Goal: Check status

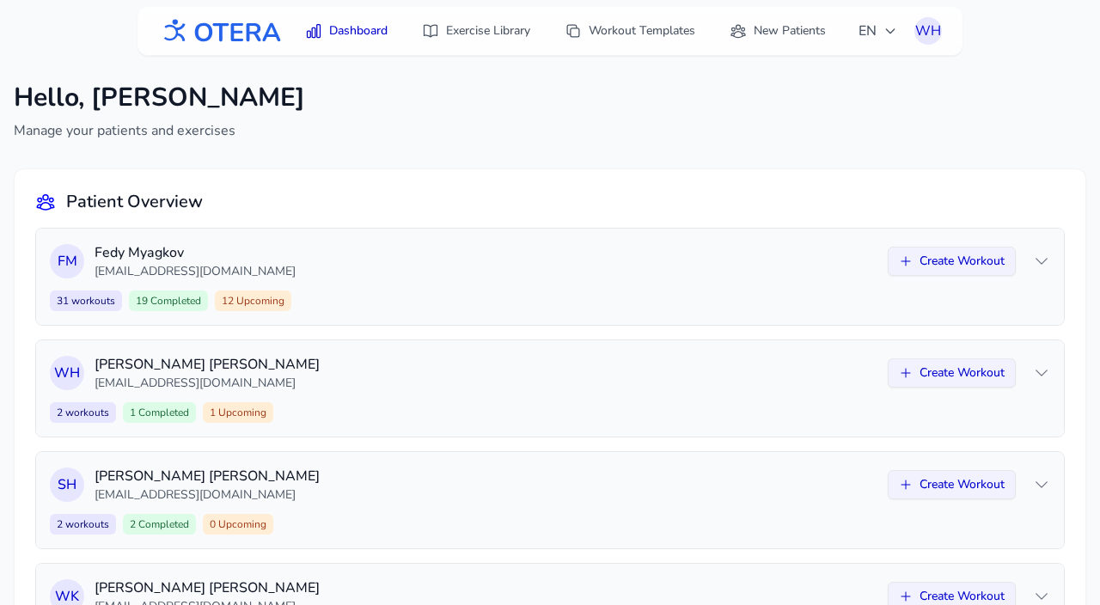
scroll to position [1049, 0]
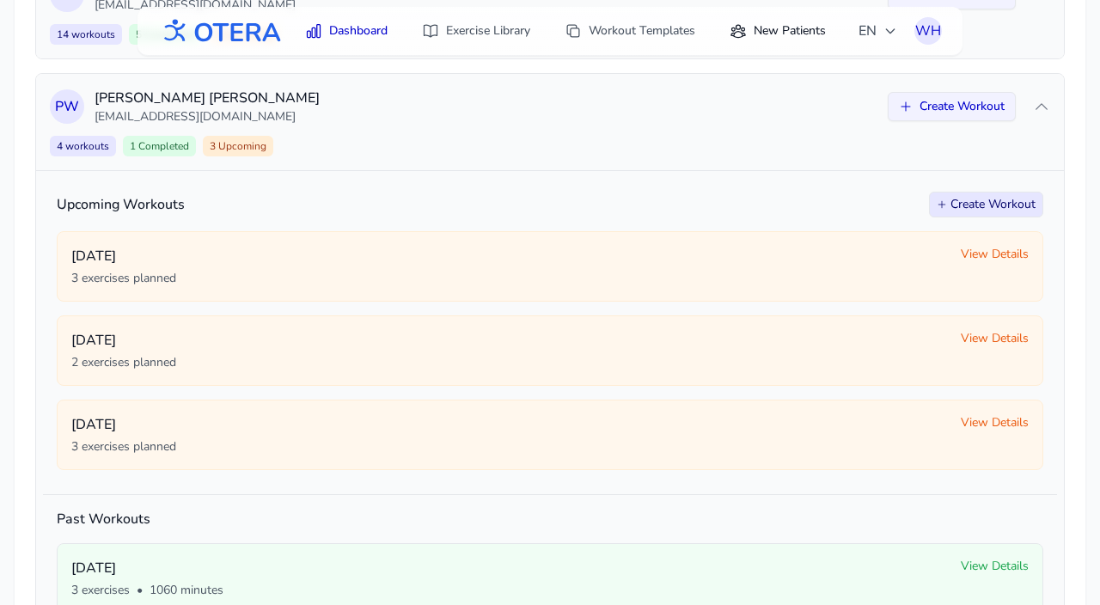
click at [780, 28] on link "New Patients" at bounding box center [777, 30] width 117 height 31
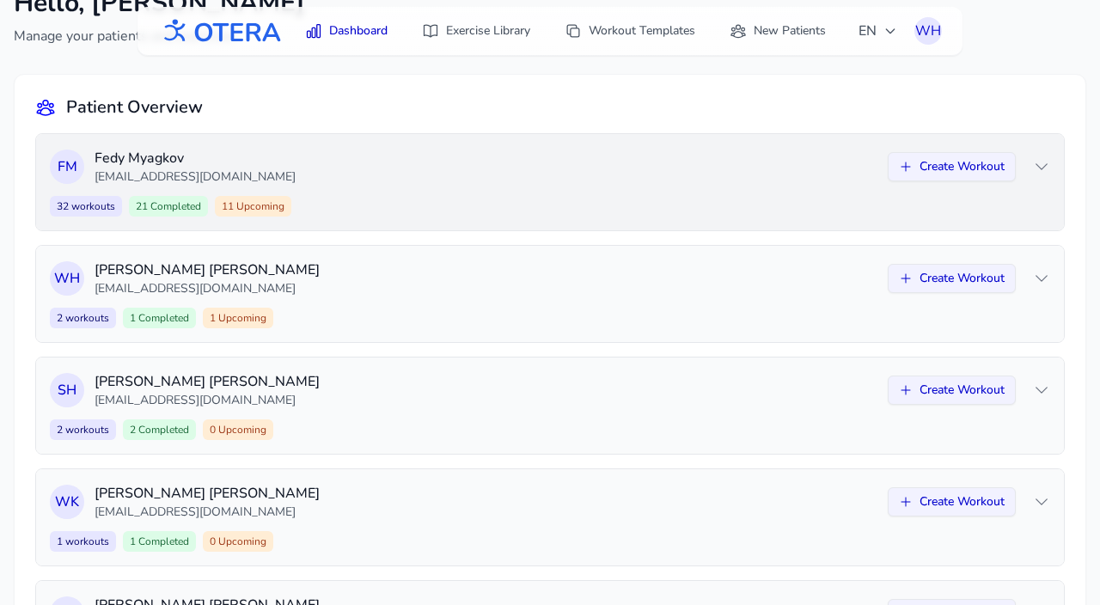
scroll to position [98, 0]
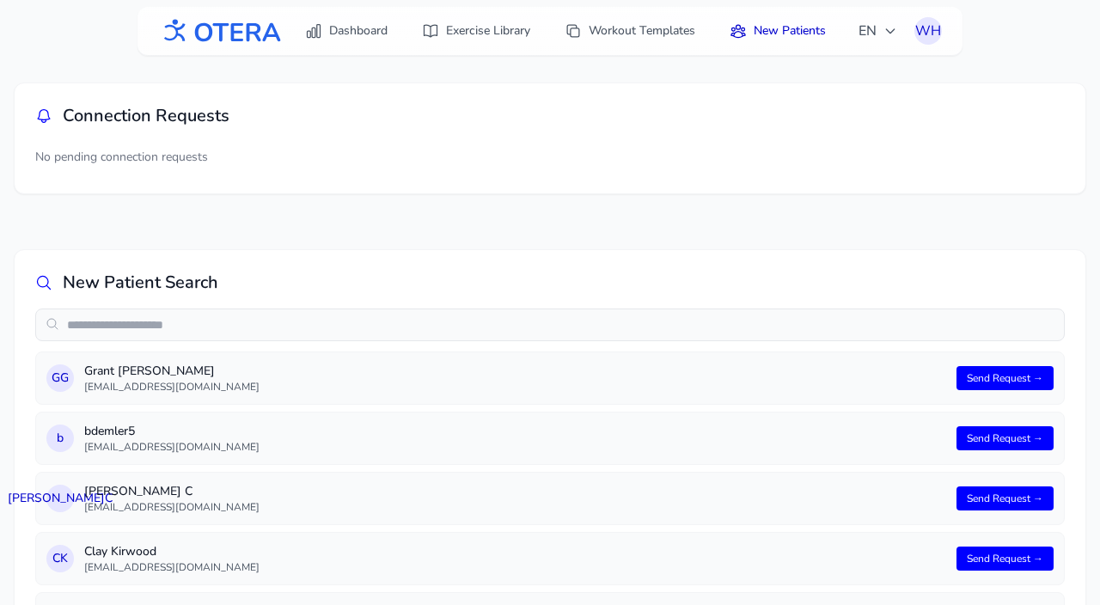
click at [265, 26] on img at bounding box center [220, 31] width 124 height 39
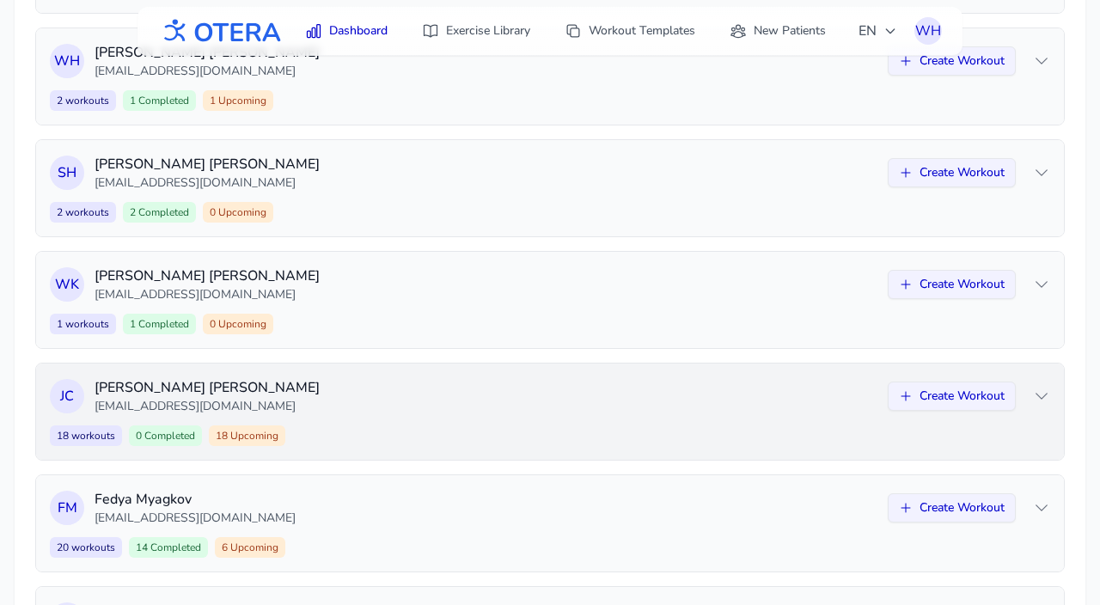
scroll to position [440, 0]
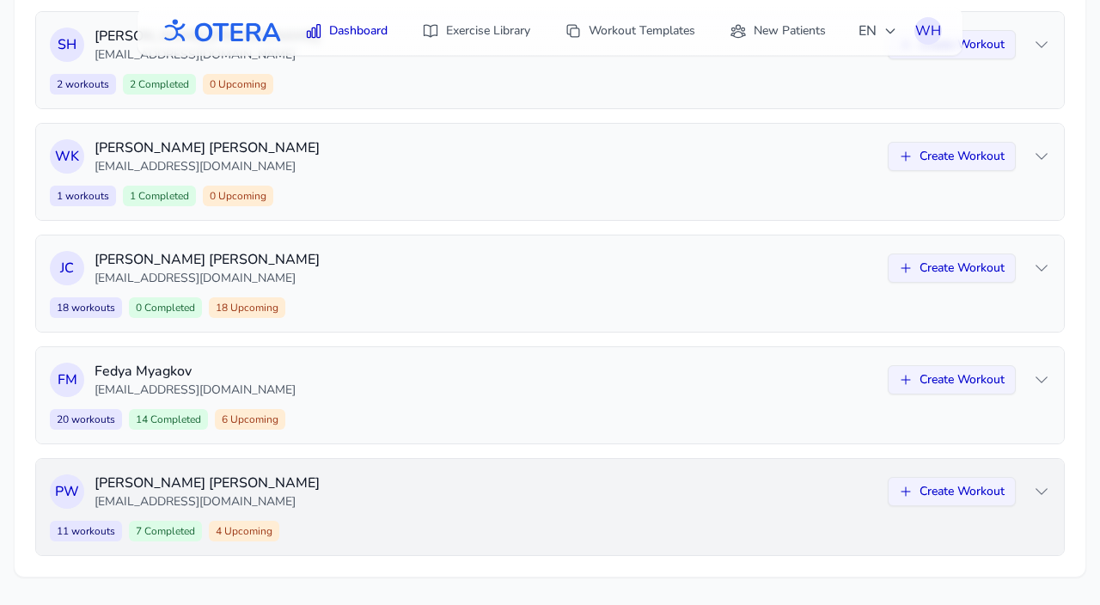
click at [380, 486] on p "[PERSON_NAME]" at bounding box center [486, 483] width 783 height 21
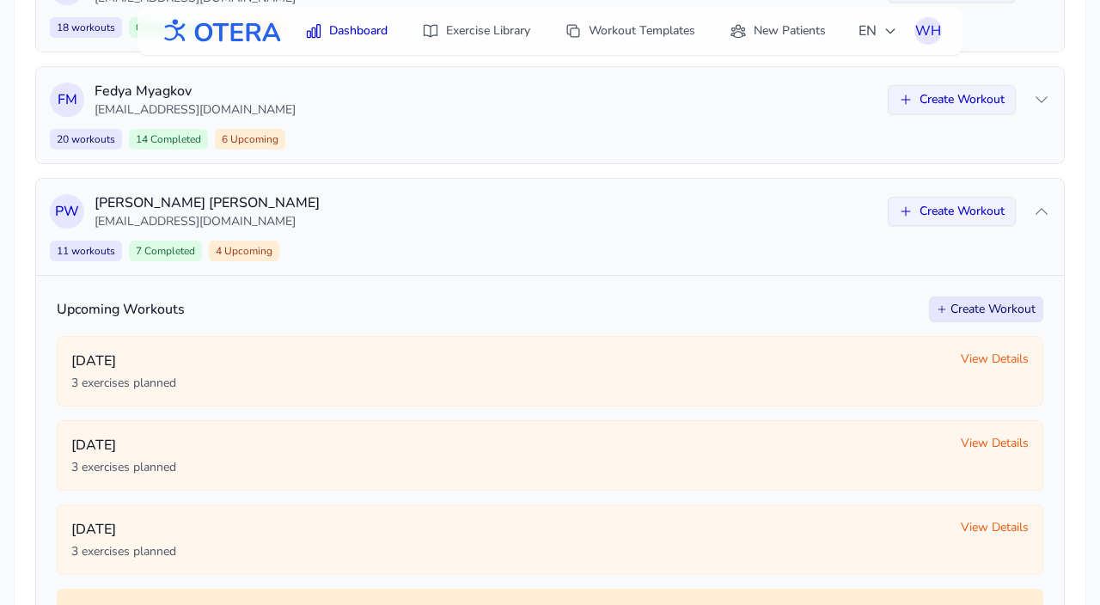
scroll to position [713, 0]
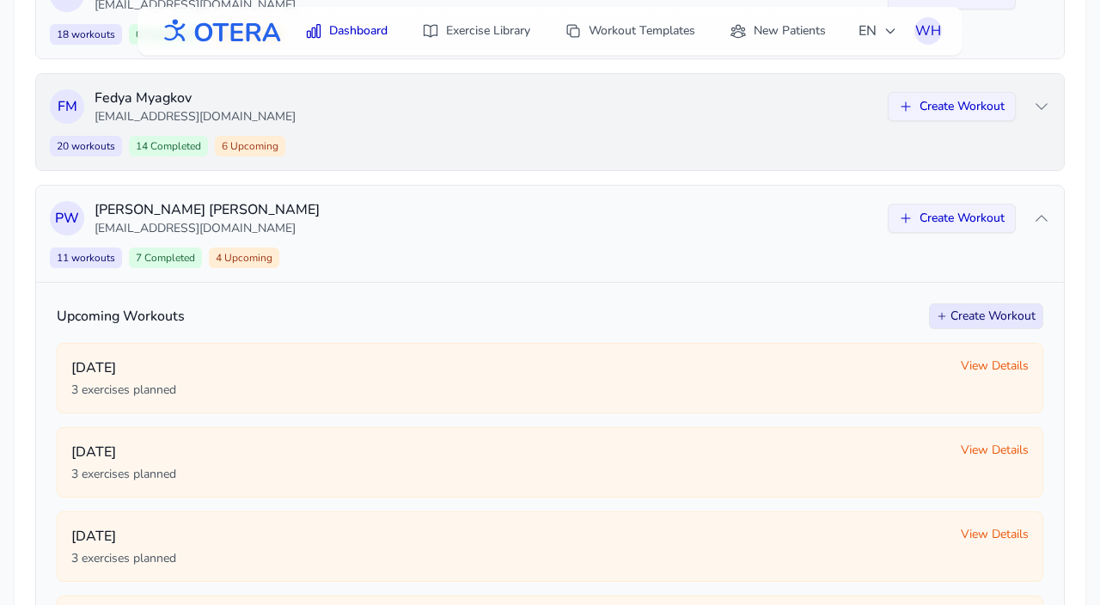
click at [486, 102] on p "[PERSON_NAME]" at bounding box center [486, 98] width 783 height 21
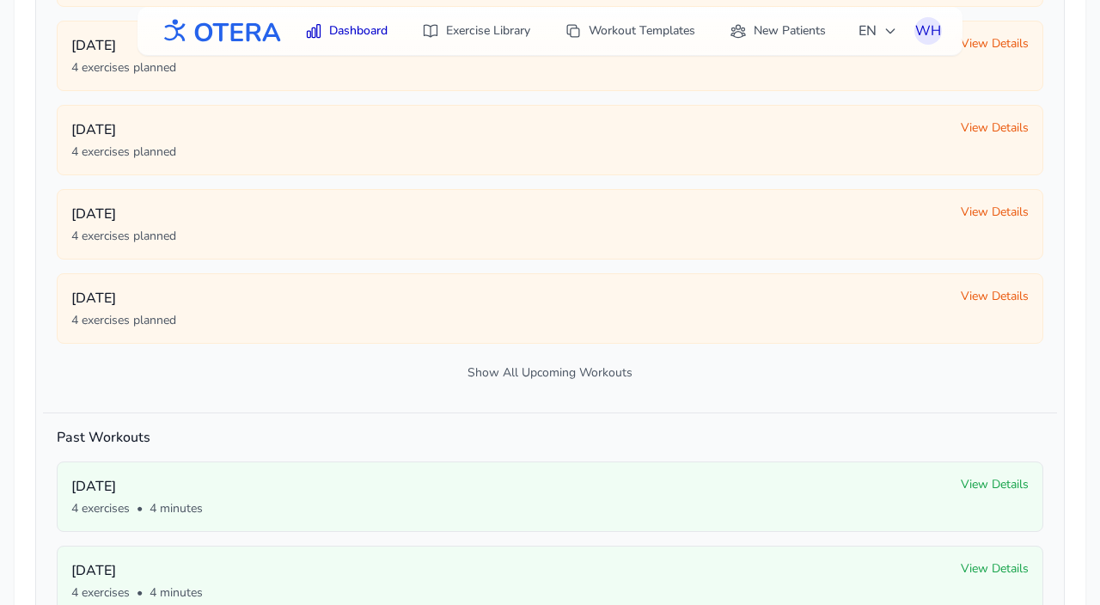
scroll to position [817, 0]
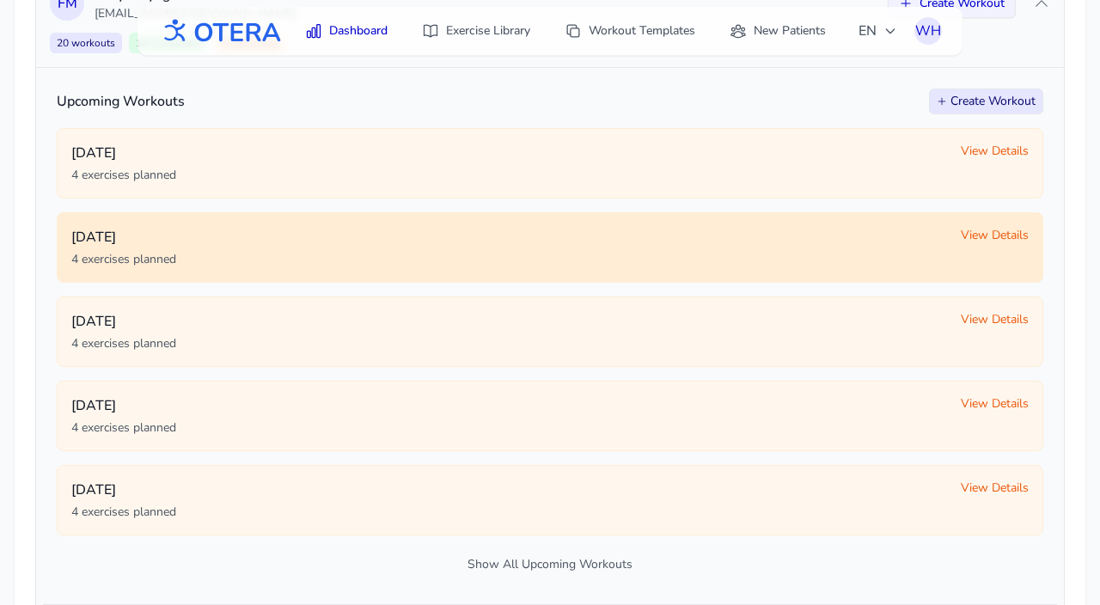
click at [1018, 238] on span "View Details" at bounding box center [995, 235] width 68 height 17
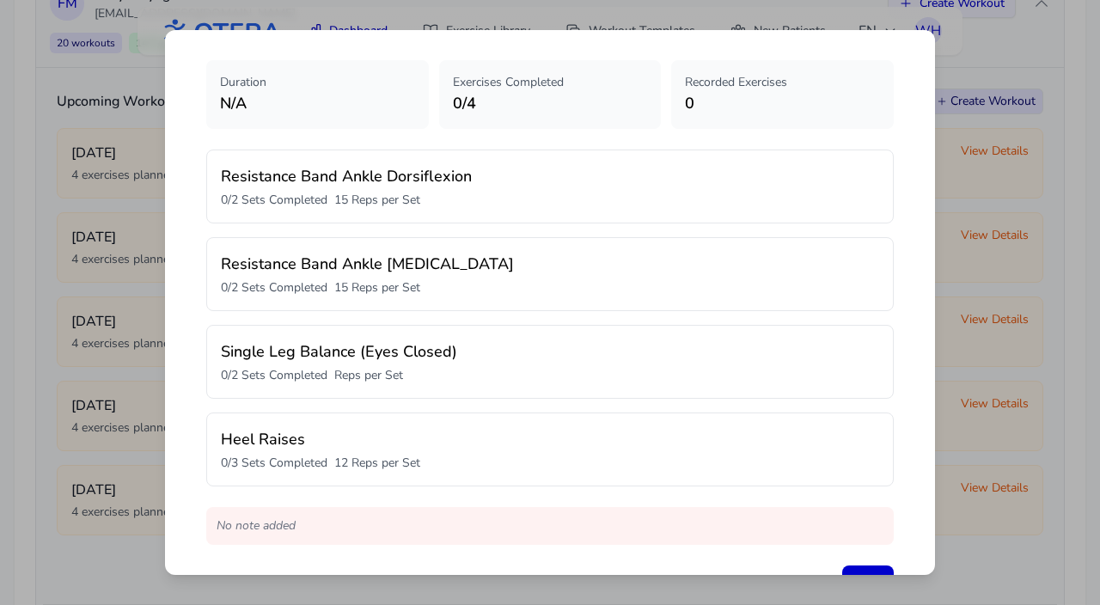
scroll to position [57, 0]
click at [1066, 321] on div "Workout Details - [DATE] Duration N/A Exercises Completed 0 / 4 Recorded Exerci…" at bounding box center [550, 302] width 1100 height 605
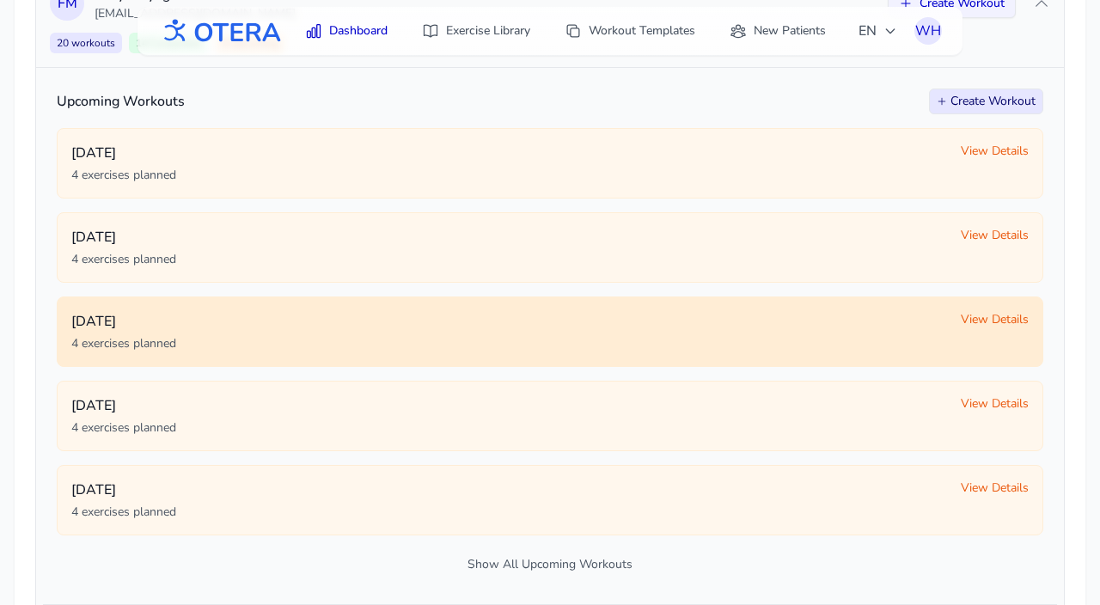
click at [1001, 327] on span "View Details" at bounding box center [995, 319] width 68 height 17
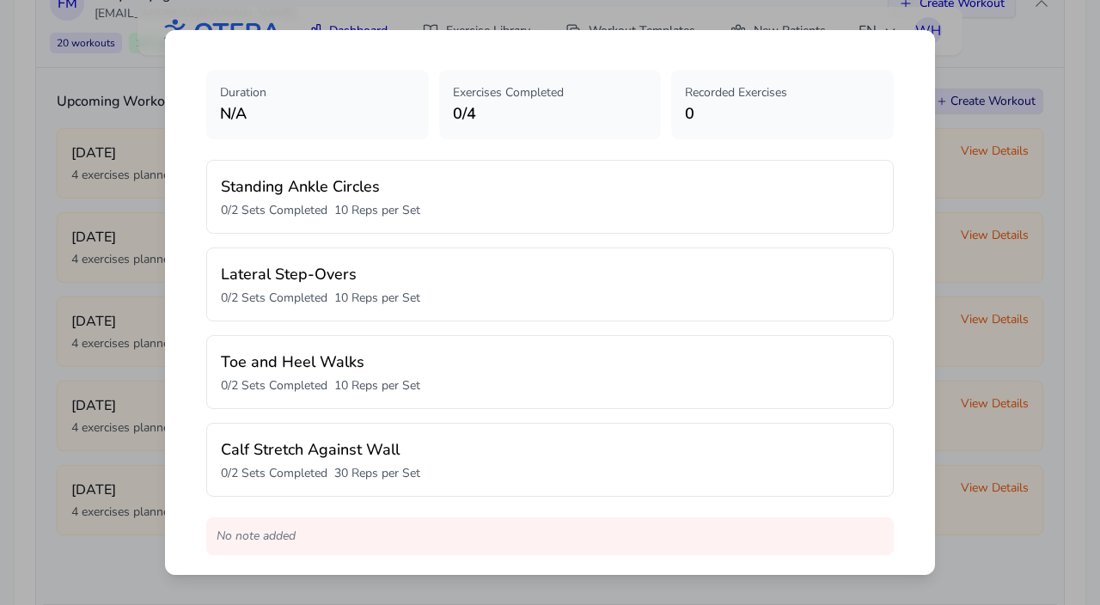
scroll to position [46, 0]
click at [1029, 331] on div "Workout Details - [DATE] Duration N/A Exercises Completed 0 / 4 Recorded Exerci…" at bounding box center [550, 302] width 1100 height 605
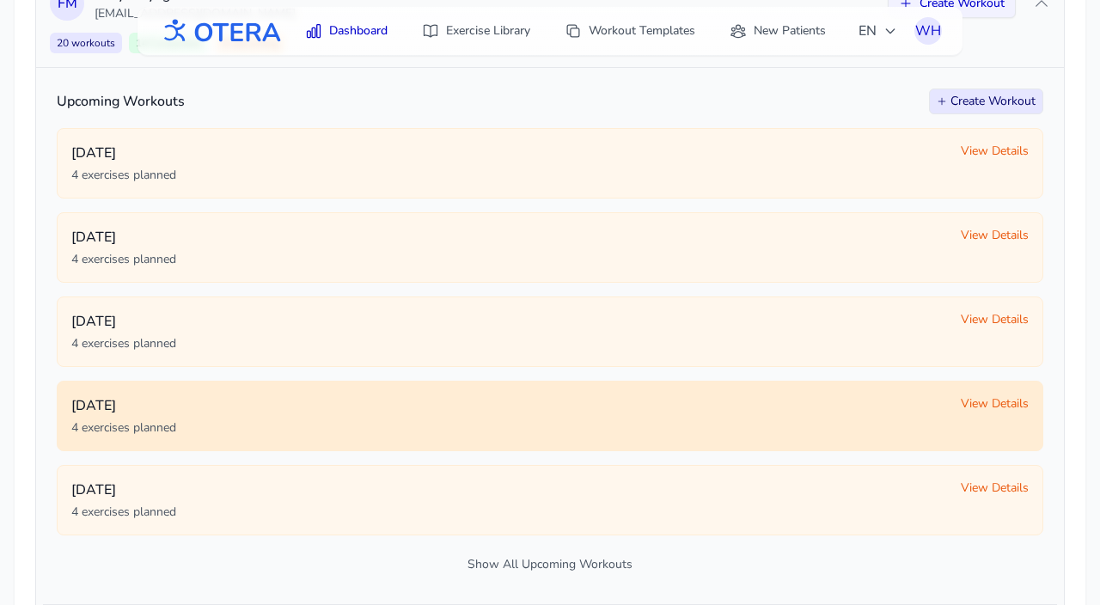
click at [996, 410] on span "View Details" at bounding box center [995, 403] width 68 height 17
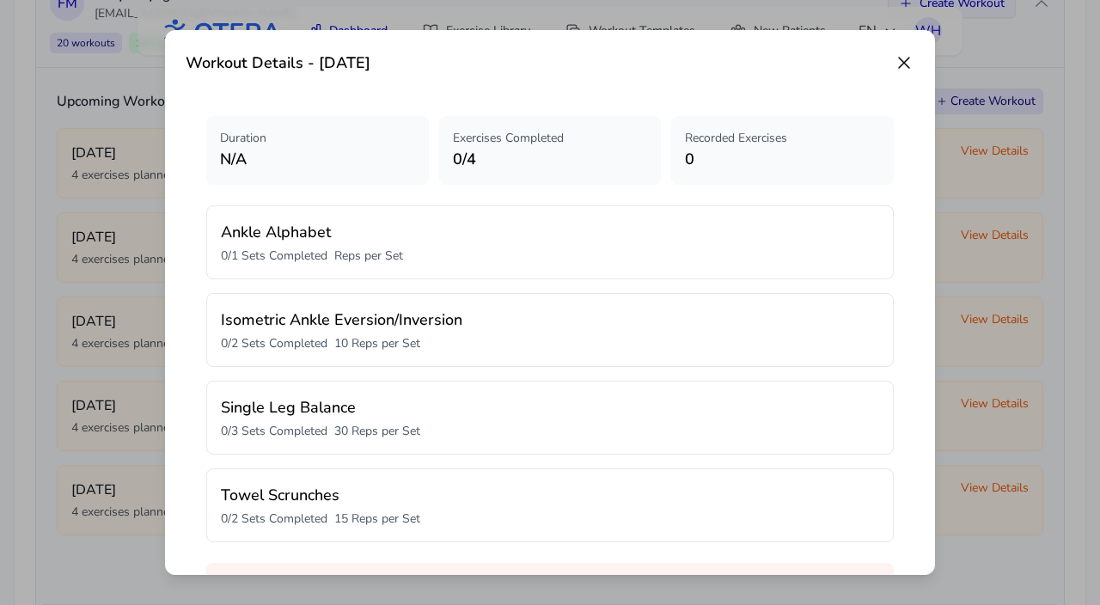
click at [1025, 387] on div "Workout Details - [DATE] Duration N/A Exercises Completed 0 / 4 Recorded Exerci…" at bounding box center [550, 302] width 1100 height 605
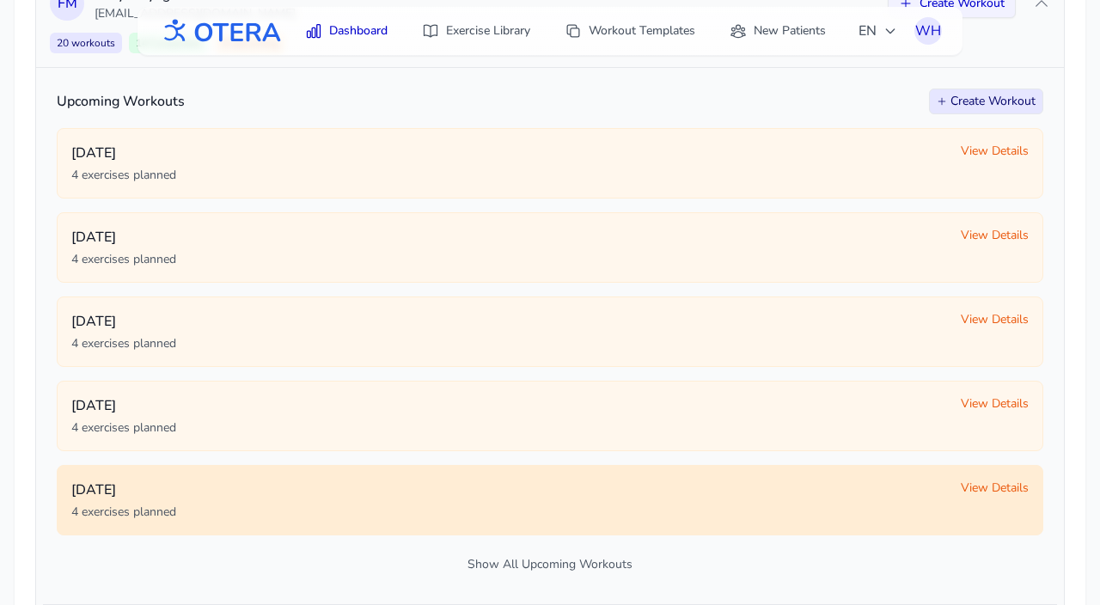
click at [989, 482] on span "View Details" at bounding box center [995, 488] width 68 height 17
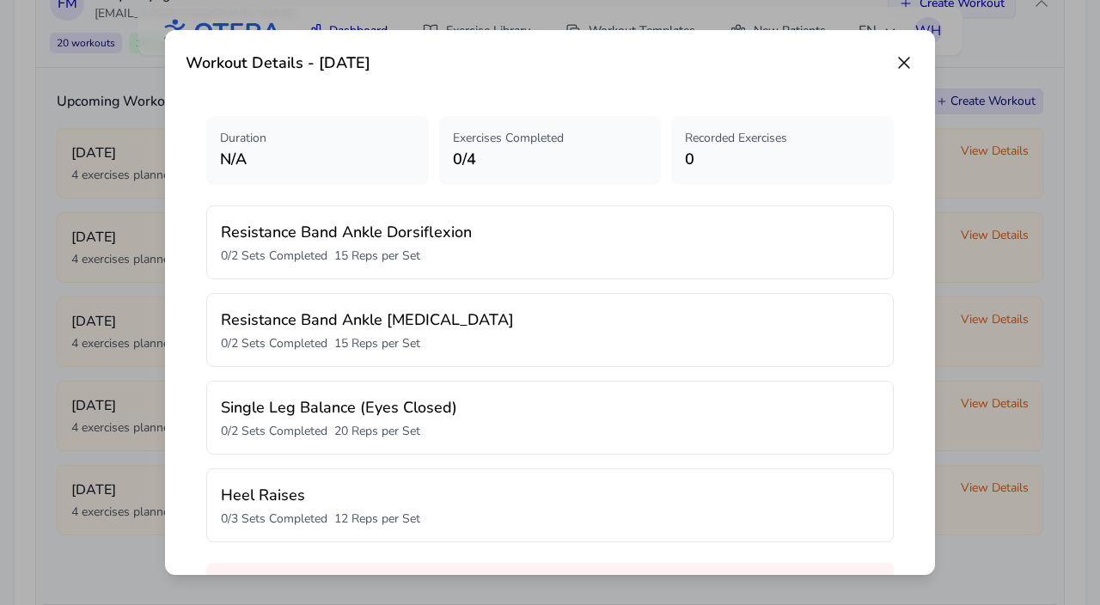
click at [909, 62] on icon at bounding box center [904, 62] width 21 height 21
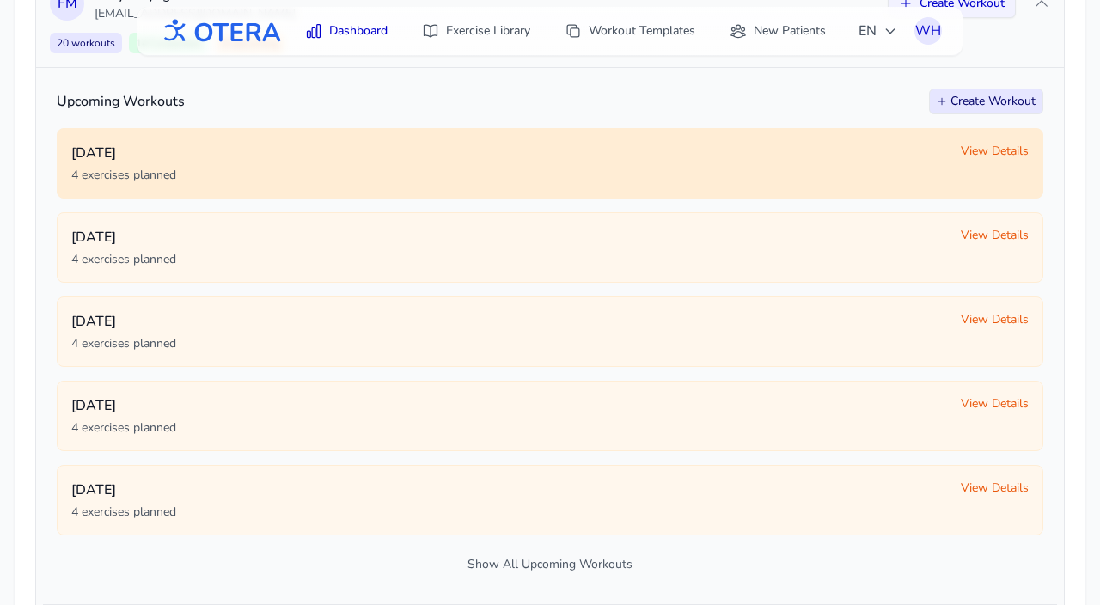
scroll to position [823, 0]
